Goal: Information Seeking & Learning: Learn about a topic

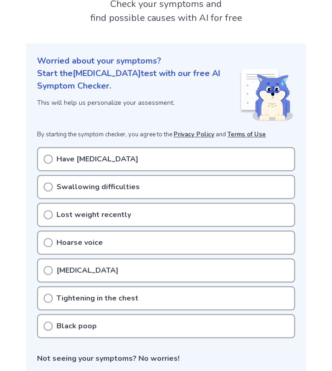
scroll to position [70, 0]
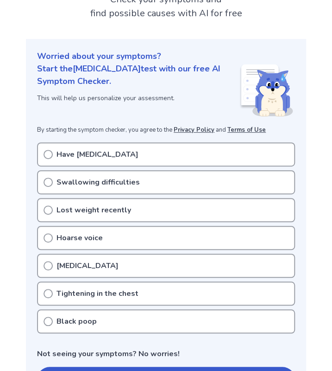
click at [137, 178] on div "Swallowing difficulties" at bounding box center [166, 182] width 258 height 24
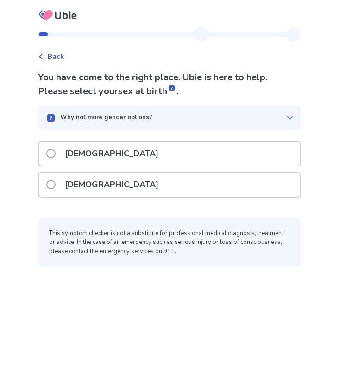
click at [118, 183] on div "[DEMOGRAPHIC_DATA]" at bounding box center [169, 185] width 261 height 24
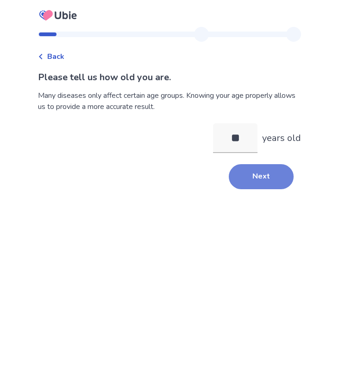
type input "**"
click at [268, 171] on button "Next" at bounding box center [261, 176] width 65 height 25
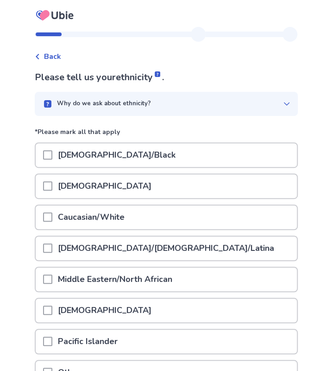
click at [153, 219] on div "Caucasian/White" at bounding box center [166, 217] width 261 height 24
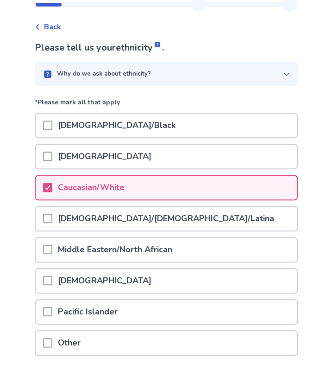
scroll to position [96, 0]
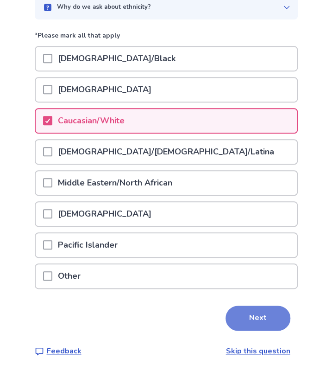
click at [280, 324] on button "Next" at bounding box center [258, 317] width 65 height 25
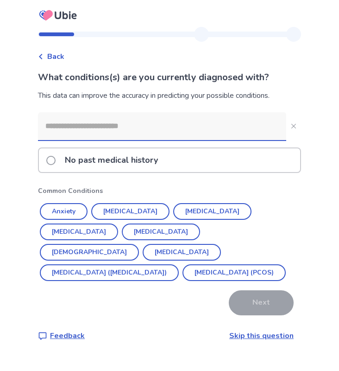
click at [193, 121] on input at bounding box center [162, 126] width 248 height 28
click at [86, 166] on p "No past medical history" at bounding box center [111, 160] width 104 height 24
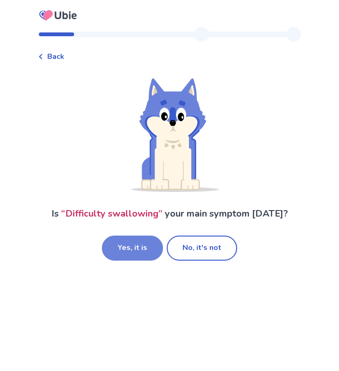
click at [144, 257] on button "Yes, it is" at bounding box center [132, 247] width 61 height 25
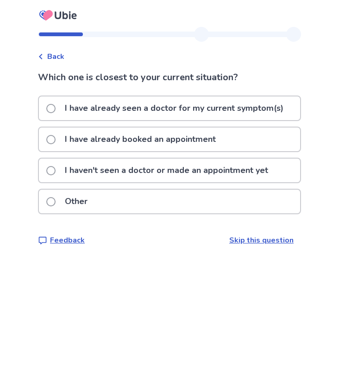
click at [80, 116] on p "I have already seen a doctor for my current symptom(s)" at bounding box center [174, 108] width 230 height 24
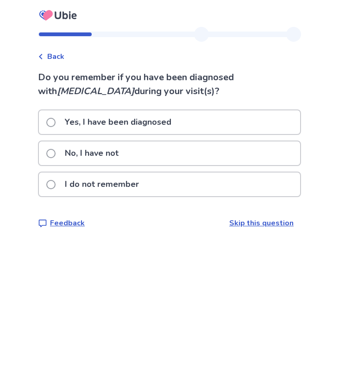
click at [63, 158] on label "No, I have not" at bounding box center [85, 153] width 78 height 24
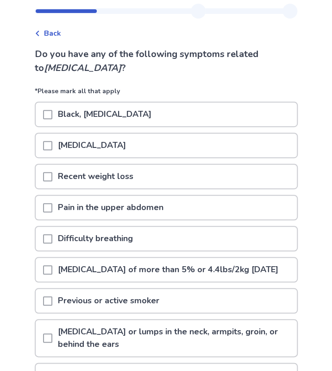
scroll to position [23, 0]
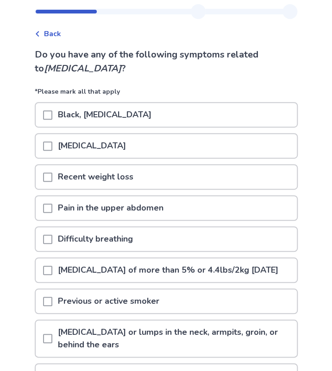
click at [249, 154] on div "[MEDICAL_DATA]" at bounding box center [166, 146] width 261 height 24
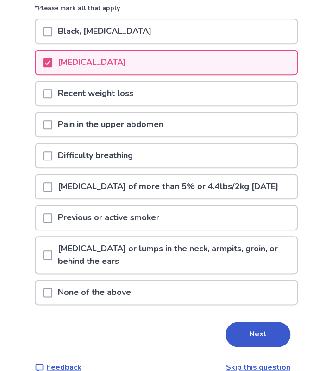
scroll to position [135, 0]
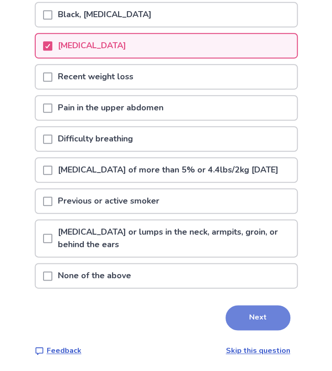
click at [261, 320] on button "Next" at bounding box center [258, 317] width 65 height 25
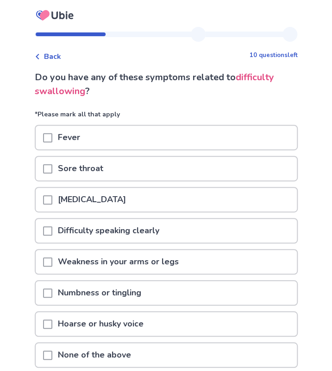
click at [242, 179] on div "Sore throat" at bounding box center [166, 169] width 261 height 24
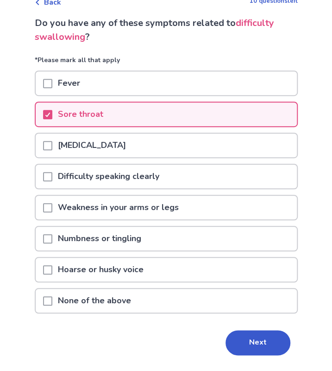
scroll to position [57, 0]
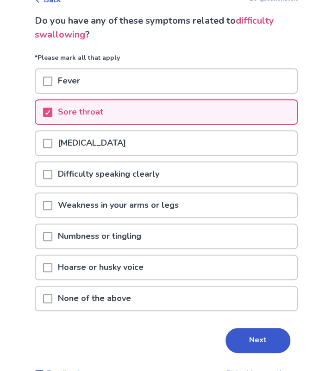
click at [240, 271] on div "Hoarse or husky voice" at bounding box center [166, 267] width 261 height 24
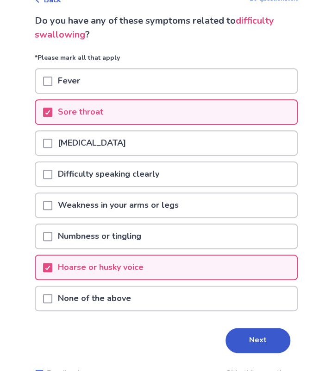
click at [262, 152] on div "[MEDICAL_DATA]" at bounding box center [166, 143] width 261 height 24
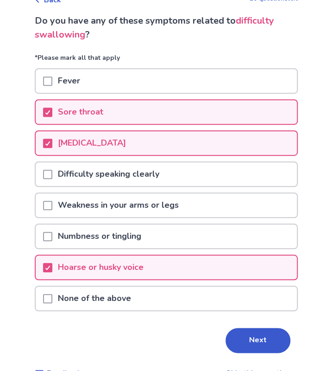
click at [261, 346] on button "Next" at bounding box center [258, 340] width 65 height 25
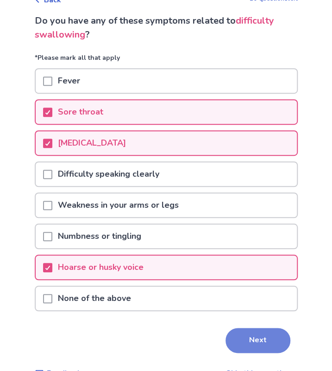
scroll to position [0, 0]
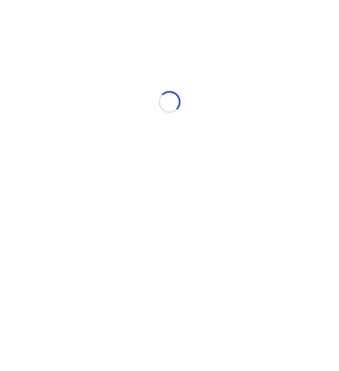
select select "*"
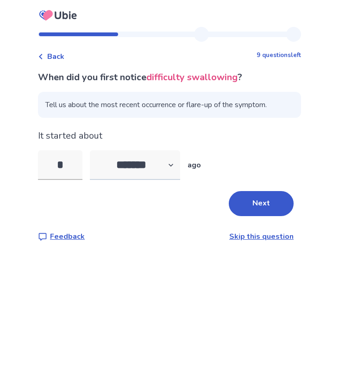
type input "*"
click at [133, 163] on select "******* ****** ******* ******** *******" at bounding box center [135, 165] width 90 height 30
select select "*"
click at [95, 150] on select "******* ****** ******* ******** *******" at bounding box center [135, 165] width 90 height 30
click at [263, 207] on button "Next" at bounding box center [261, 203] width 65 height 25
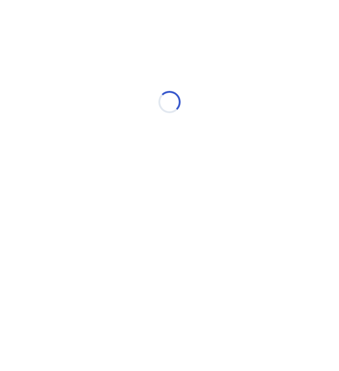
select select "*"
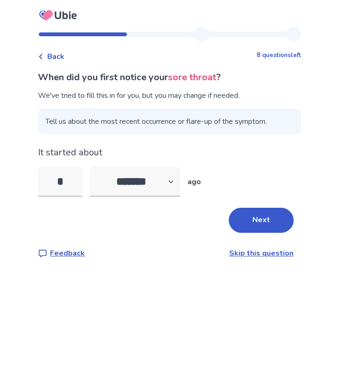
click at [263, 208] on button "Next" at bounding box center [261, 220] width 65 height 25
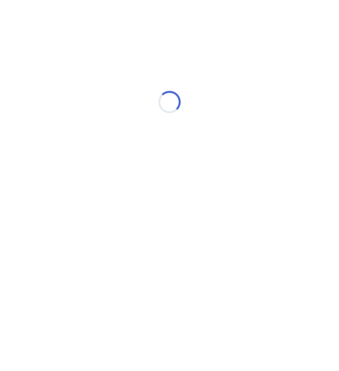
select select "*"
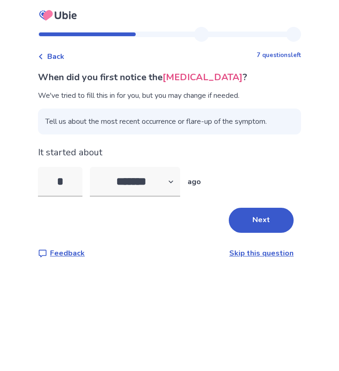
click at [263, 208] on button "Next" at bounding box center [261, 220] width 65 height 25
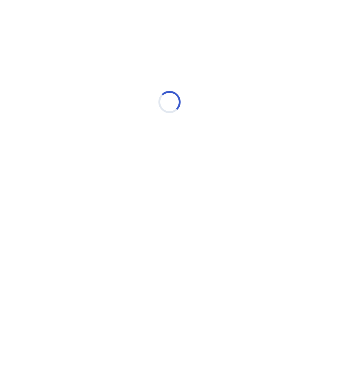
select select "*"
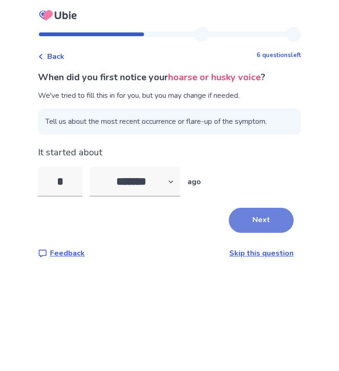
click at [256, 222] on button "Next" at bounding box center [261, 220] width 65 height 25
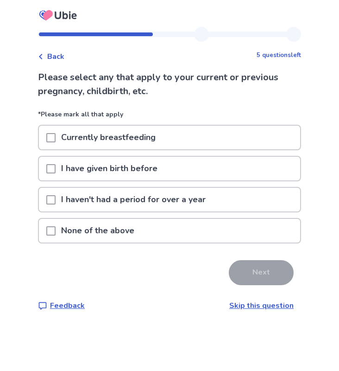
click at [170, 224] on div "None of the above" at bounding box center [169, 231] width 261 height 24
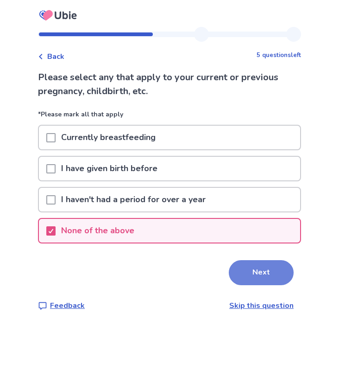
click at [248, 269] on button "Next" at bounding box center [261, 272] width 65 height 25
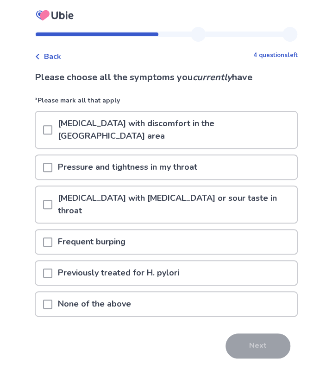
click at [51, 200] on span at bounding box center [47, 204] width 9 height 9
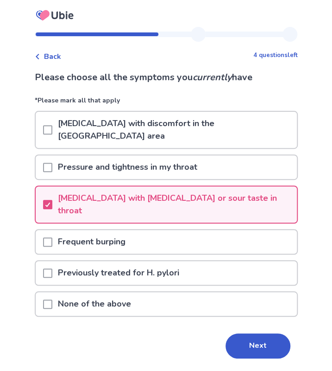
click at [49, 125] on span at bounding box center [47, 129] width 9 height 9
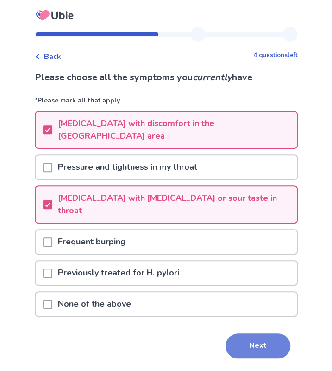
click at [245, 333] on button "Next" at bounding box center [258, 345] width 65 height 25
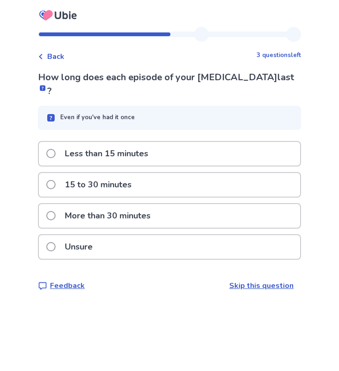
click at [171, 151] on div "Less than 15 minutes" at bounding box center [169, 154] width 261 height 24
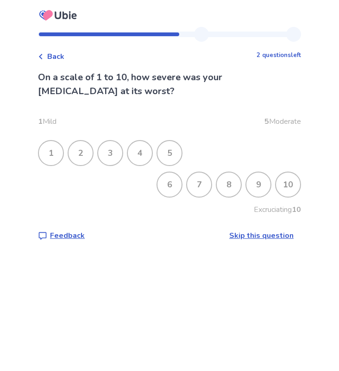
click at [85, 152] on div "2" at bounding box center [81, 153] width 24 height 24
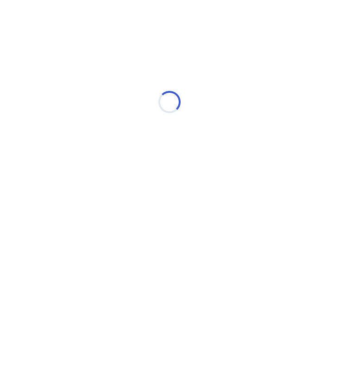
select select "*"
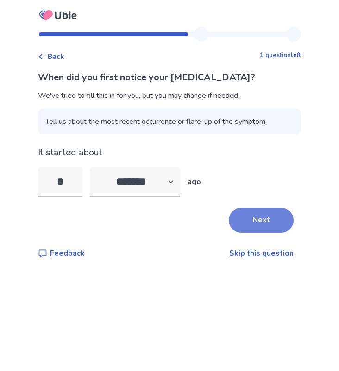
click at [263, 216] on button "Next" at bounding box center [261, 220] width 65 height 25
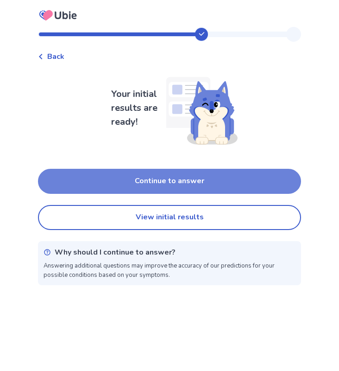
click at [217, 171] on button "Continue to answer" at bounding box center [169, 181] width 263 height 25
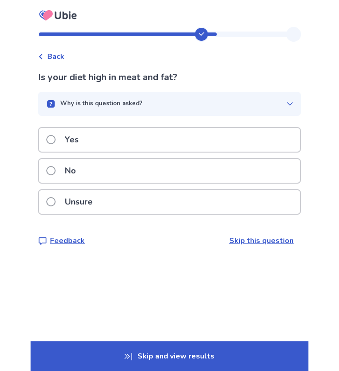
click at [153, 168] on div "No" at bounding box center [169, 171] width 261 height 24
click at [134, 142] on div "Yes" at bounding box center [169, 140] width 261 height 24
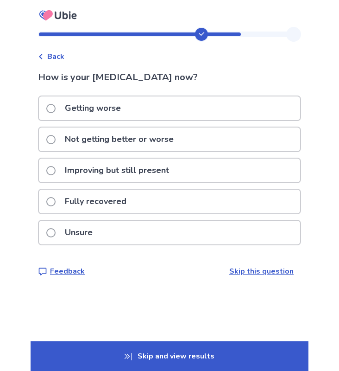
click at [63, 176] on label "Improving but still present" at bounding box center [110, 171] width 128 height 24
click at [110, 177] on p "Improving but still present" at bounding box center [116, 171] width 115 height 24
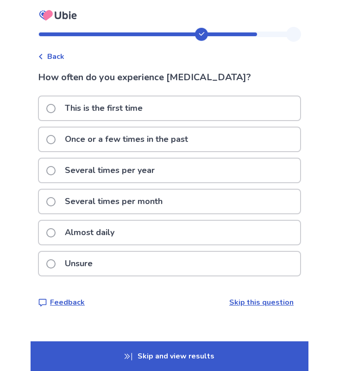
click at [107, 204] on p "Several times per month" at bounding box center [113, 202] width 109 height 24
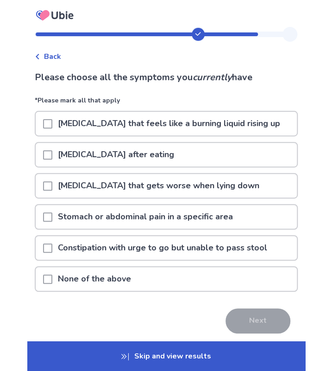
click at [51, 162] on div at bounding box center [47, 155] width 9 height 24
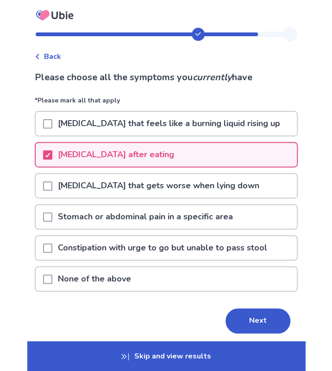
click at [48, 182] on span at bounding box center [47, 185] width 9 height 9
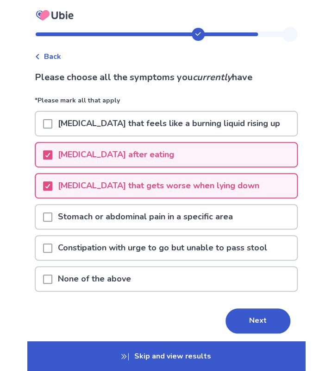
click at [47, 216] on div "Stomach or abdominal pain in a specific area" at bounding box center [166, 217] width 261 height 24
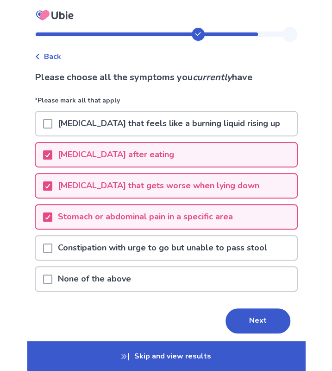
click at [52, 125] on span at bounding box center [47, 123] width 9 height 9
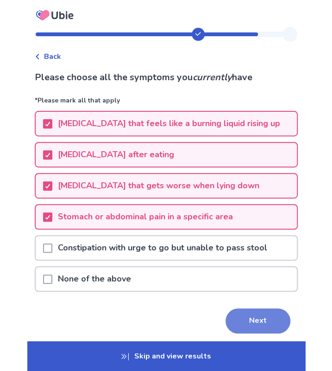
click at [233, 317] on button "Next" at bounding box center [258, 320] width 65 height 25
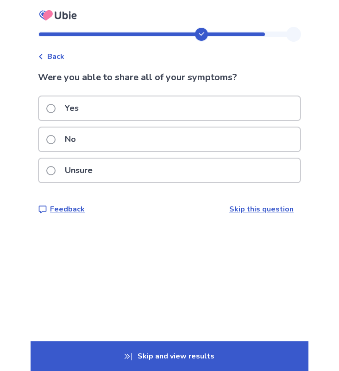
click at [182, 104] on div "Yes" at bounding box center [169, 108] width 261 height 24
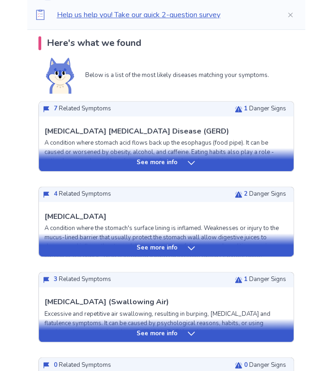
scroll to position [223, 0]
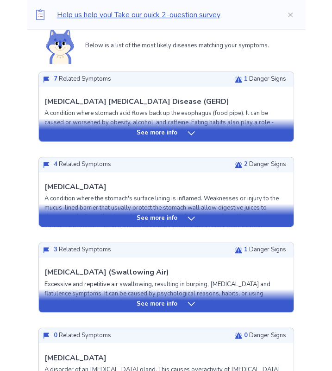
click at [174, 131] on p "See more info" at bounding box center [157, 132] width 41 height 9
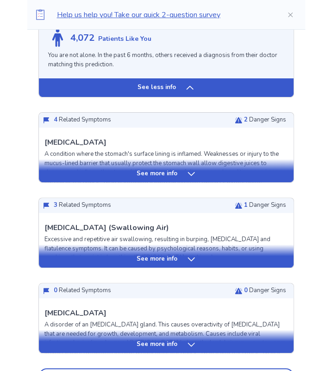
scroll to position [1113, 0]
